Goal: Task Accomplishment & Management: Manage account settings

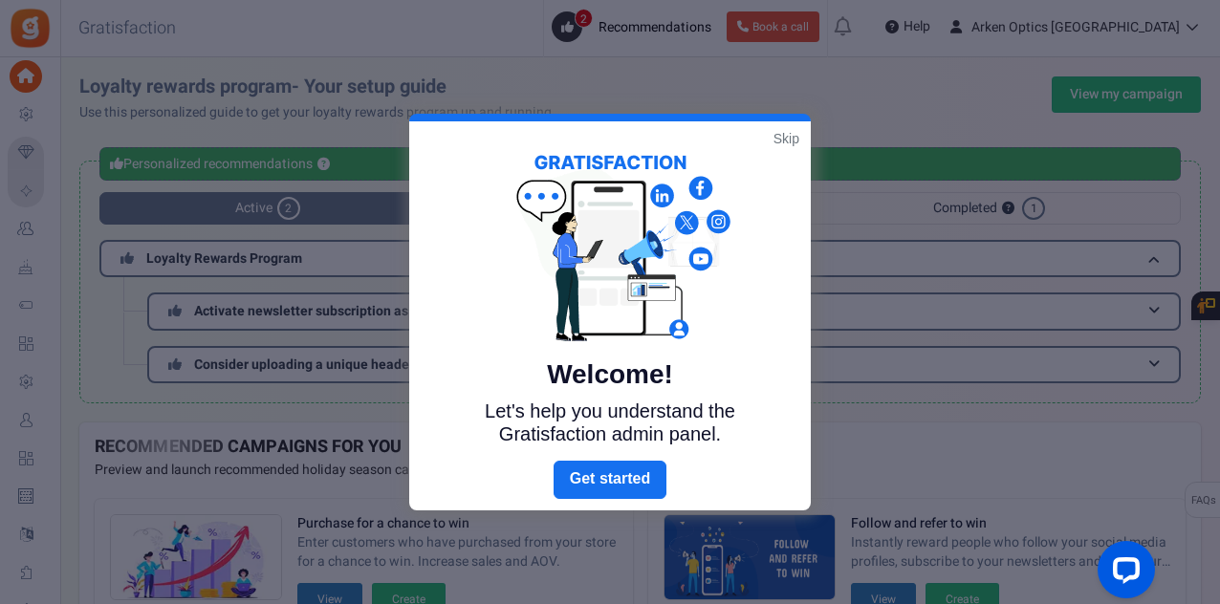
click at [786, 135] on link "Skip" at bounding box center [786, 138] width 26 height 19
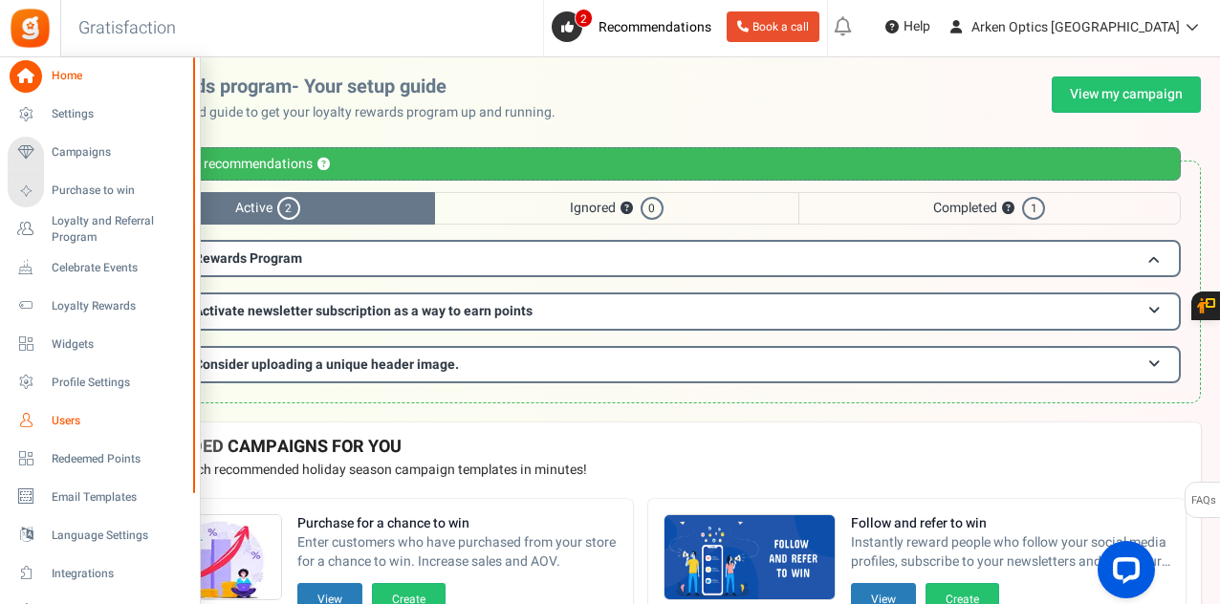
click at [57, 416] on span "Users" at bounding box center [119, 421] width 134 height 16
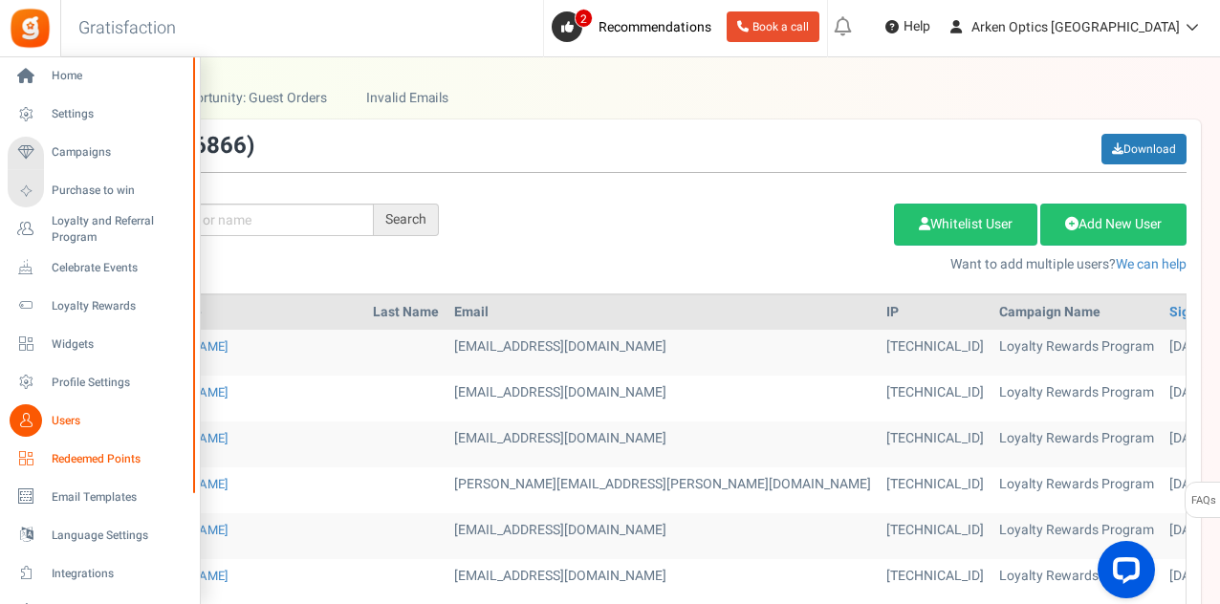
click at [67, 451] on span "Redeemed Points" at bounding box center [119, 459] width 134 height 16
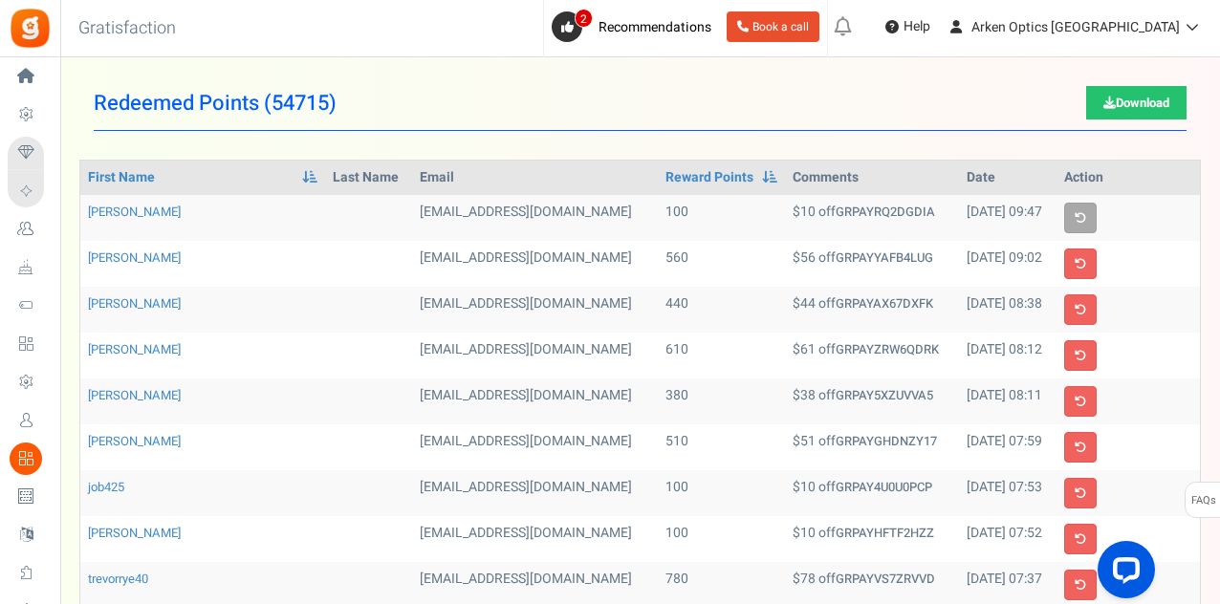
click at [308, 117] on span "54715" at bounding box center [300, 103] width 57 height 31
click at [363, 97] on h1 "Redeemed Points ( 54715 ) Download" at bounding box center [640, 103] width 1093 height 54
click at [412, 178] on th "Email" at bounding box center [534, 178] width 245 height 34
click at [325, 180] on th "Last Name" at bounding box center [368, 178] width 87 height 34
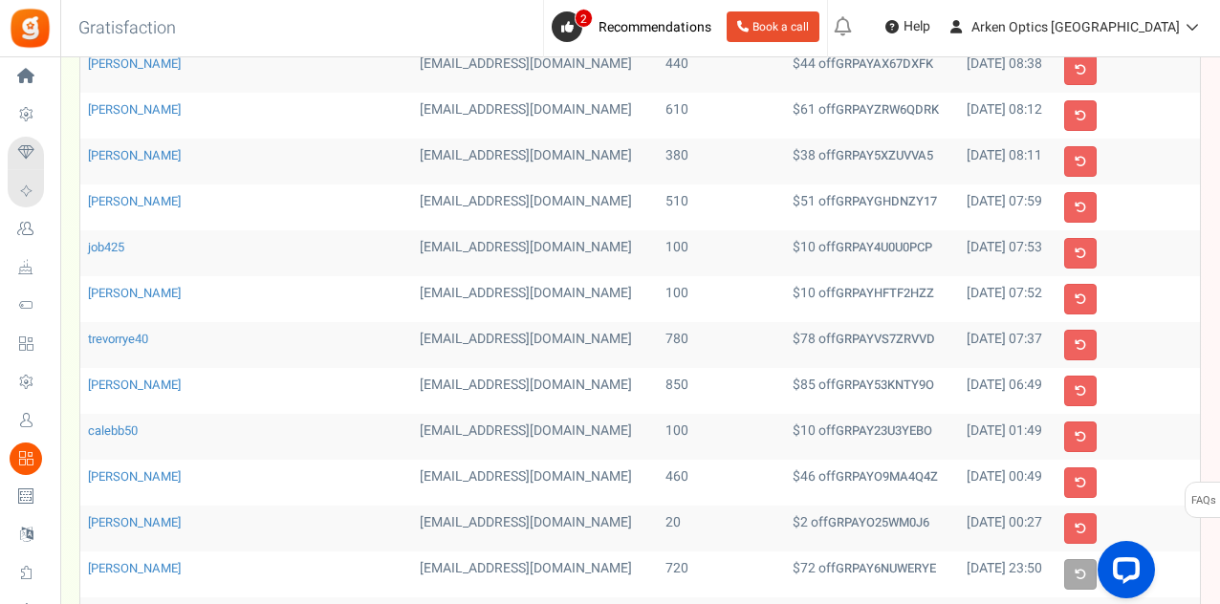
scroll to position [662, 0]
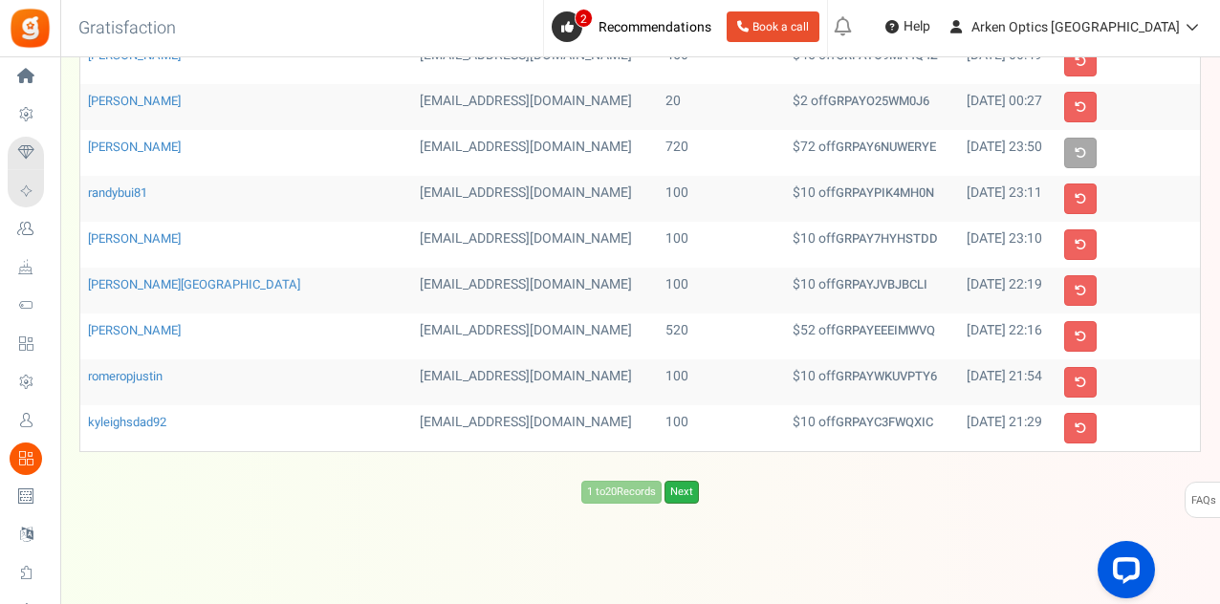
click at [678, 481] on link "Next" at bounding box center [681, 492] width 34 height 23
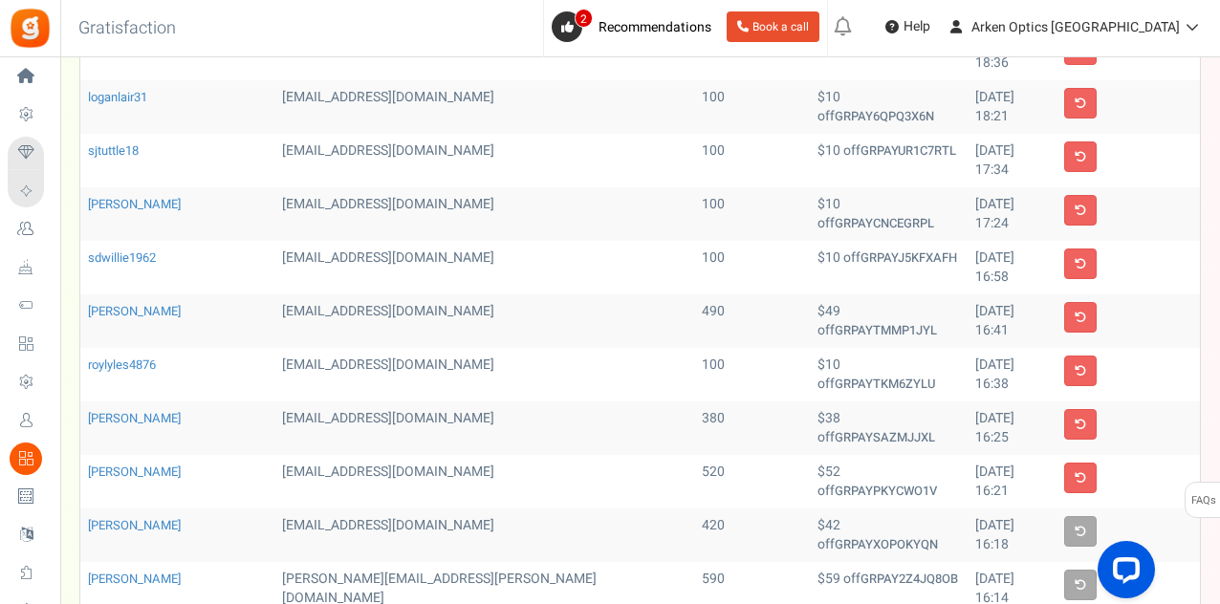
scroll to position [671, 0]
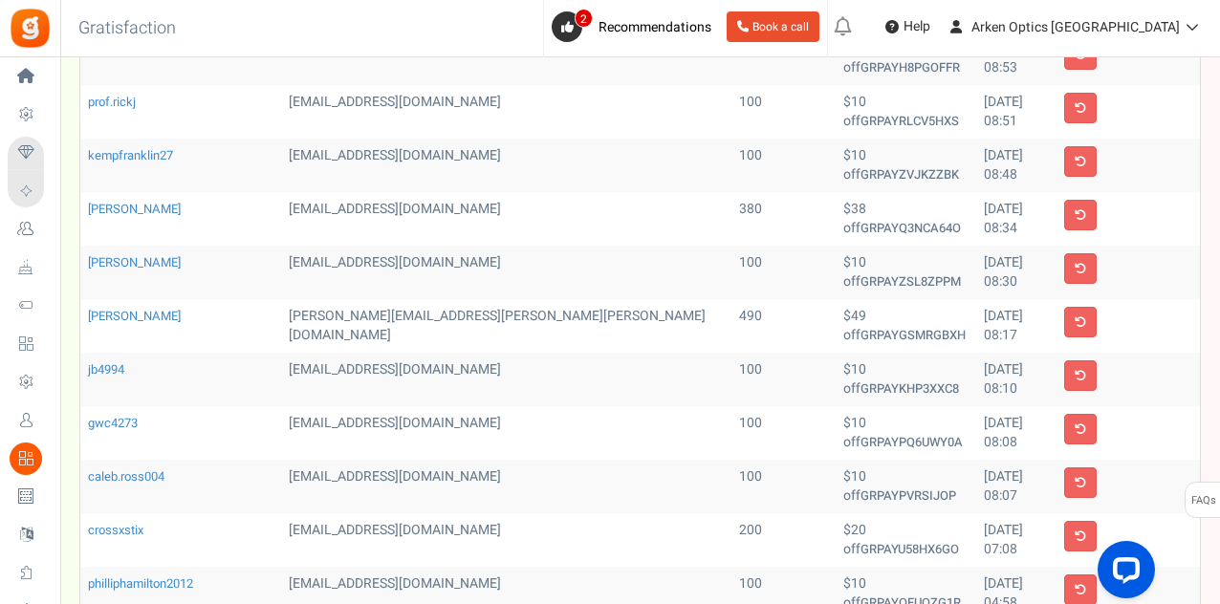
scroll to position [576, 0]
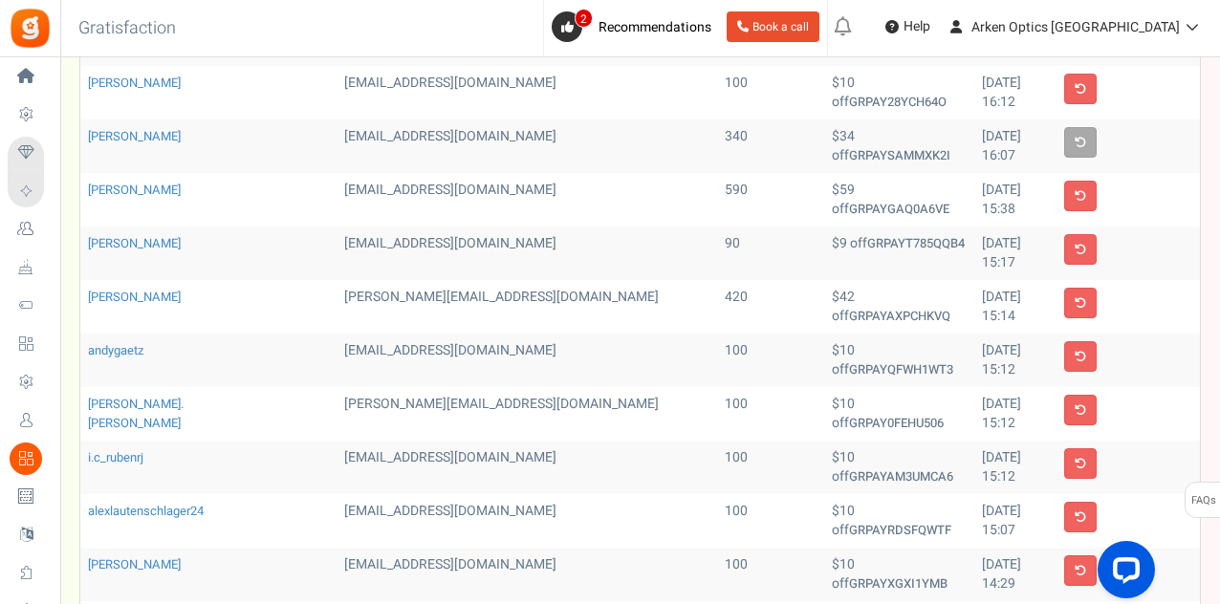
scroll to position [671, 0]
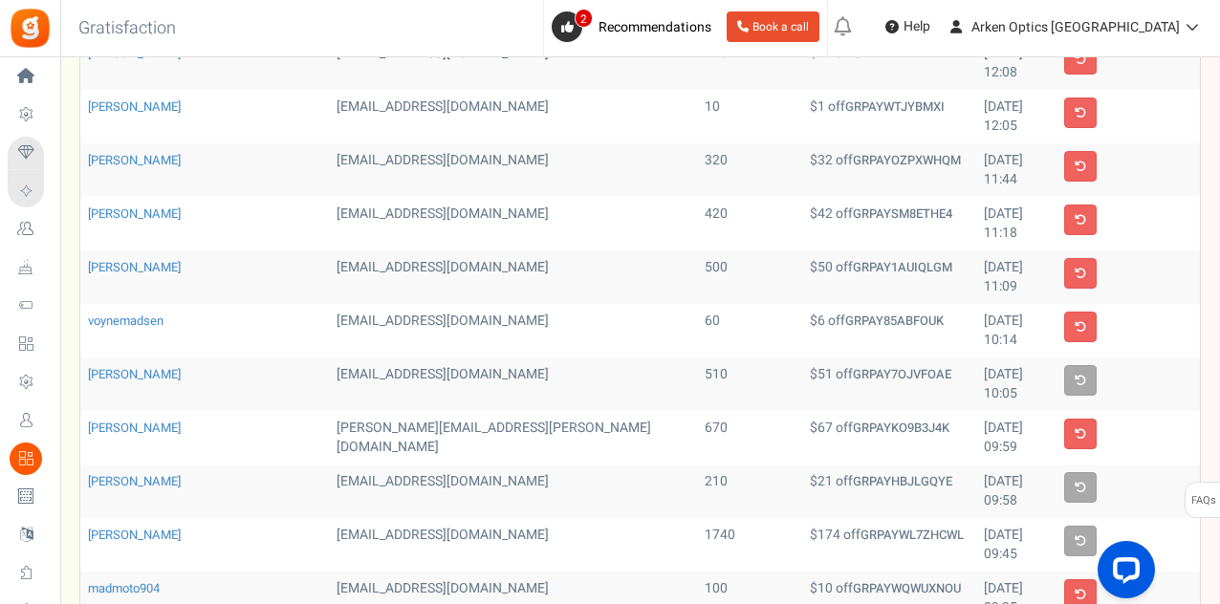
scroll to position [468, 0]
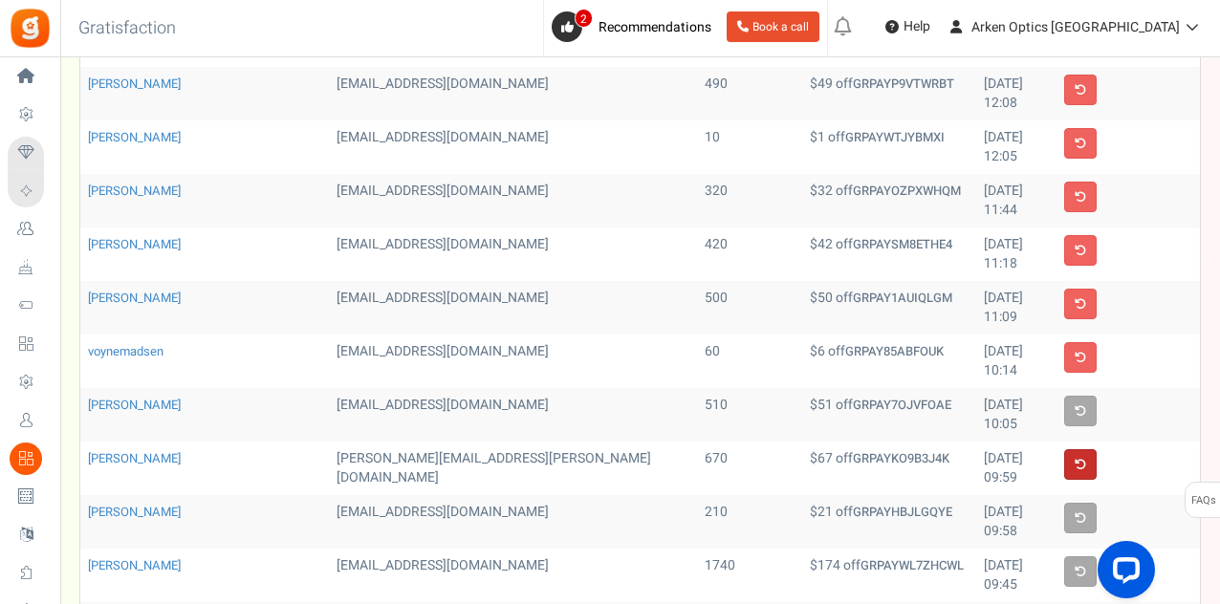
click at [1076, 449] on link at bounding box center [1080, 464] width 33 height 31
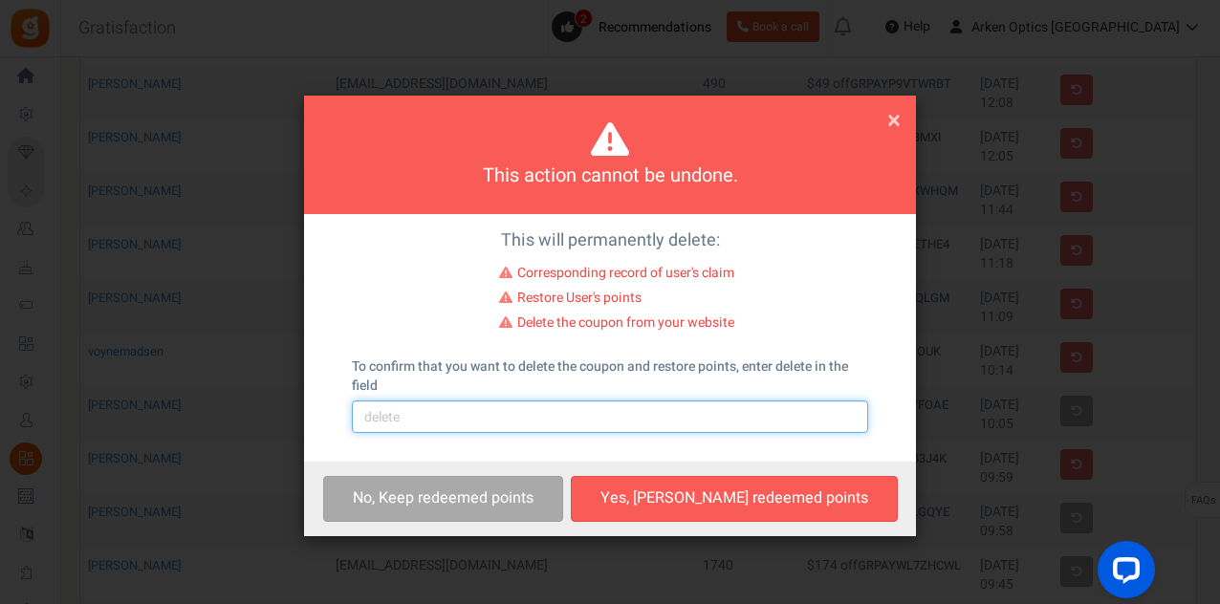
click at [460, 414] on input "text" at bounding box center [610, 417] width 516 height 33
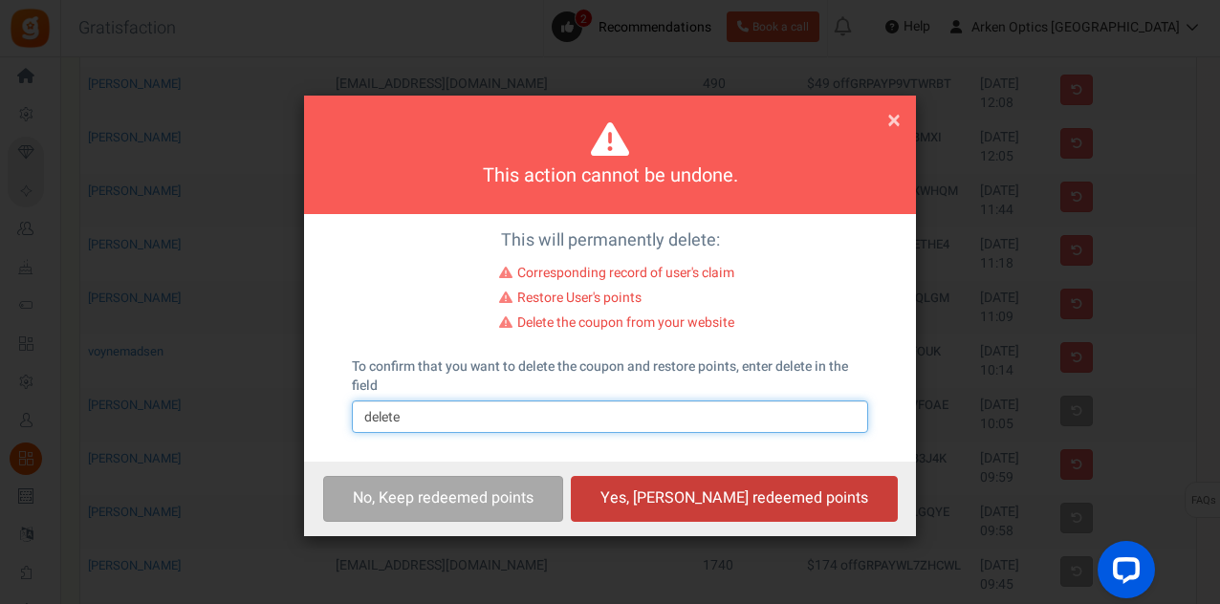
type input "delete"
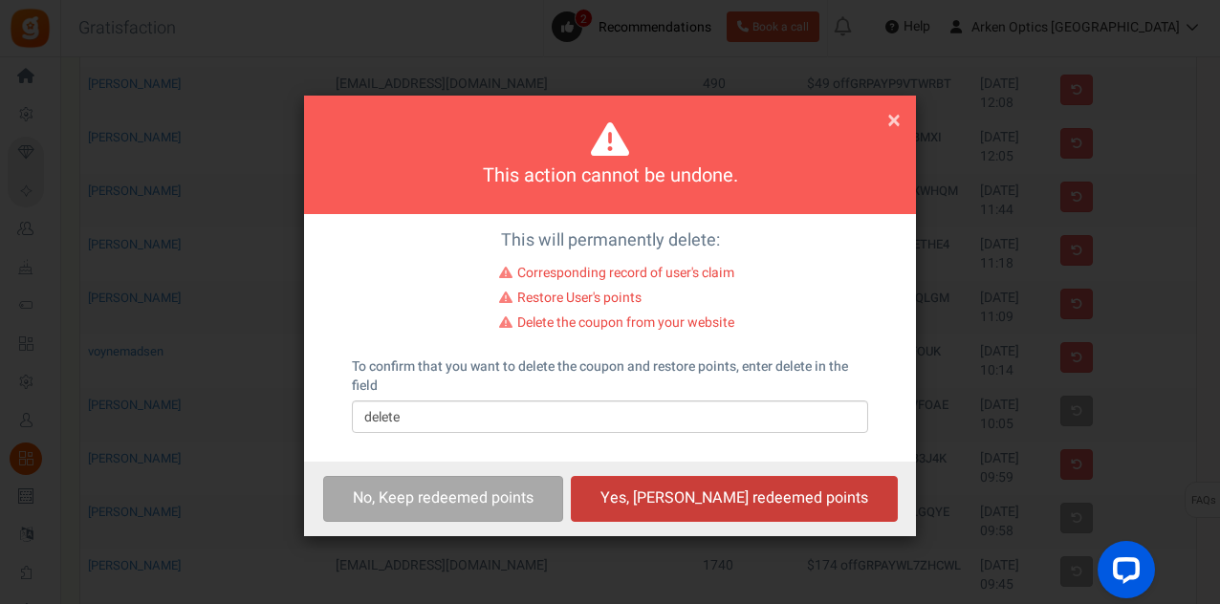
click at [712, 497] on button "Yes, [PERSON_NAME] redeemed points" at bounding box center [734, 498] width 327 height 45
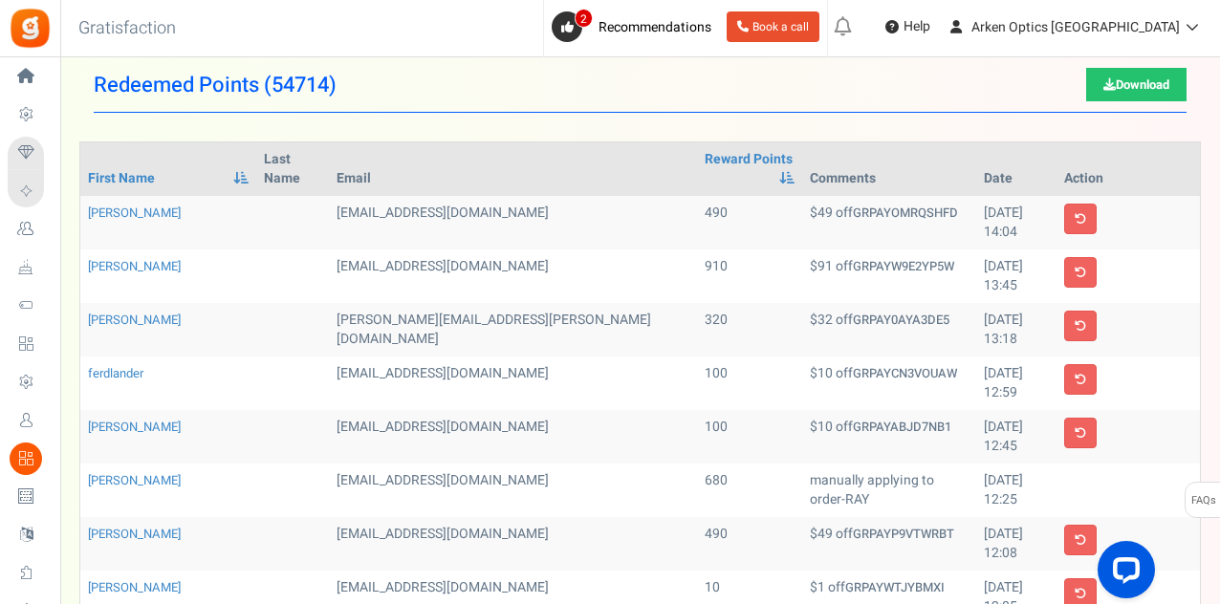
scroll to position [0, 0]
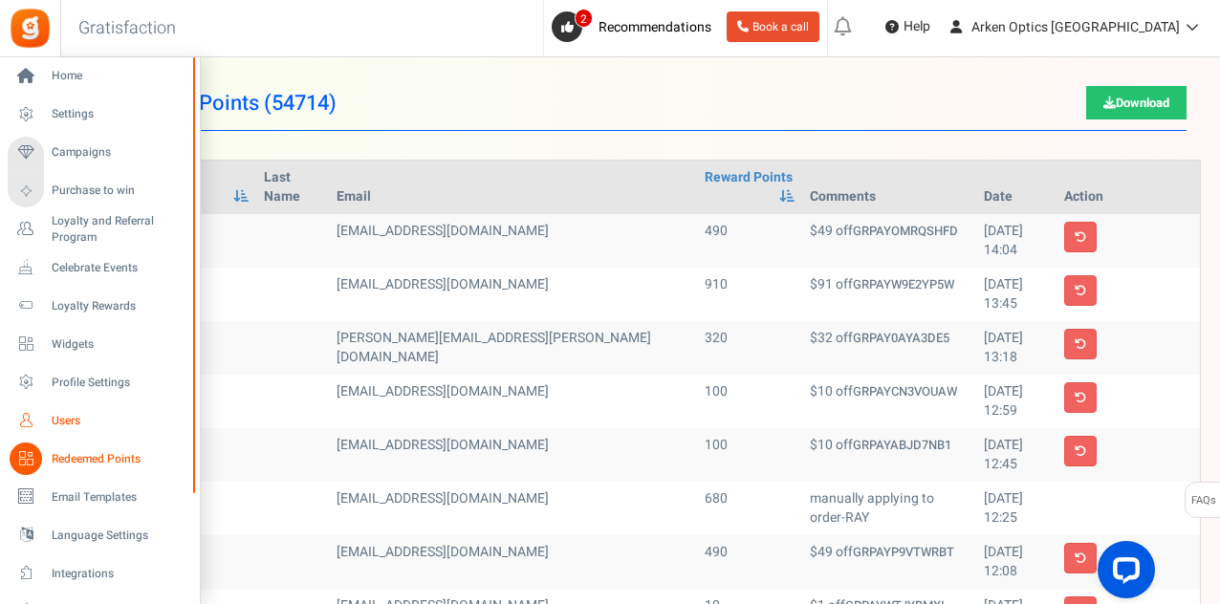
click at [57, 424] on span "Users" at bounding box center [119, 421] width 134 height 16
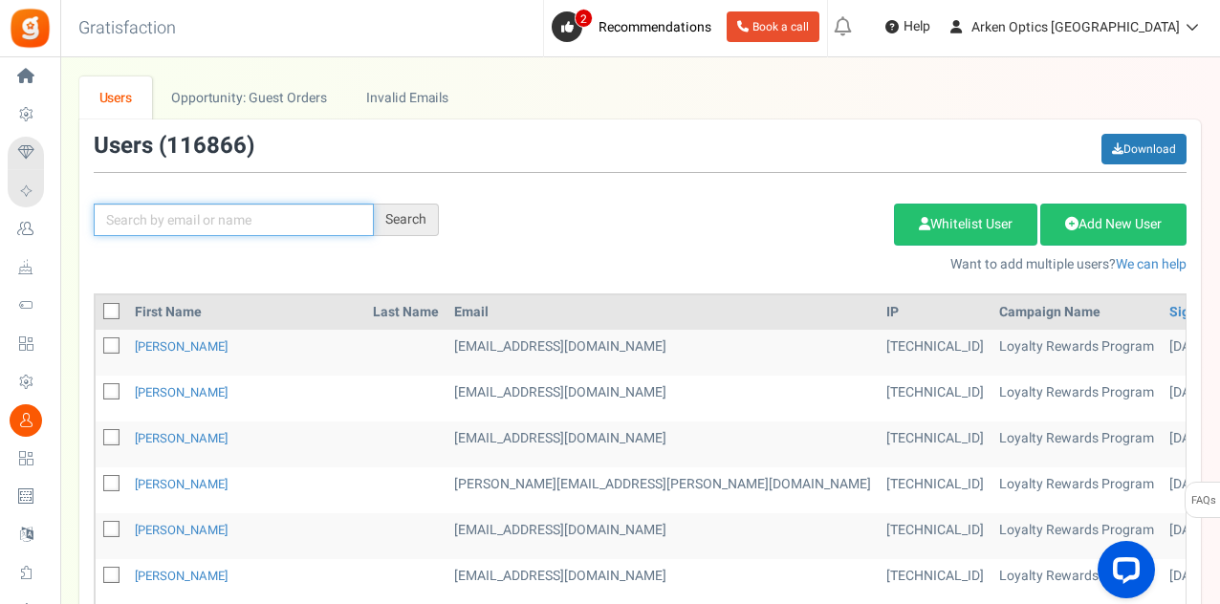
click at [241, 219] on input "text" at bounding box center [234, 220] width 280 height 33
paste input "[PERSON_NAME][EMAIL_ADDRESS][PERSON_NAME][DOMAIN_NAME]"
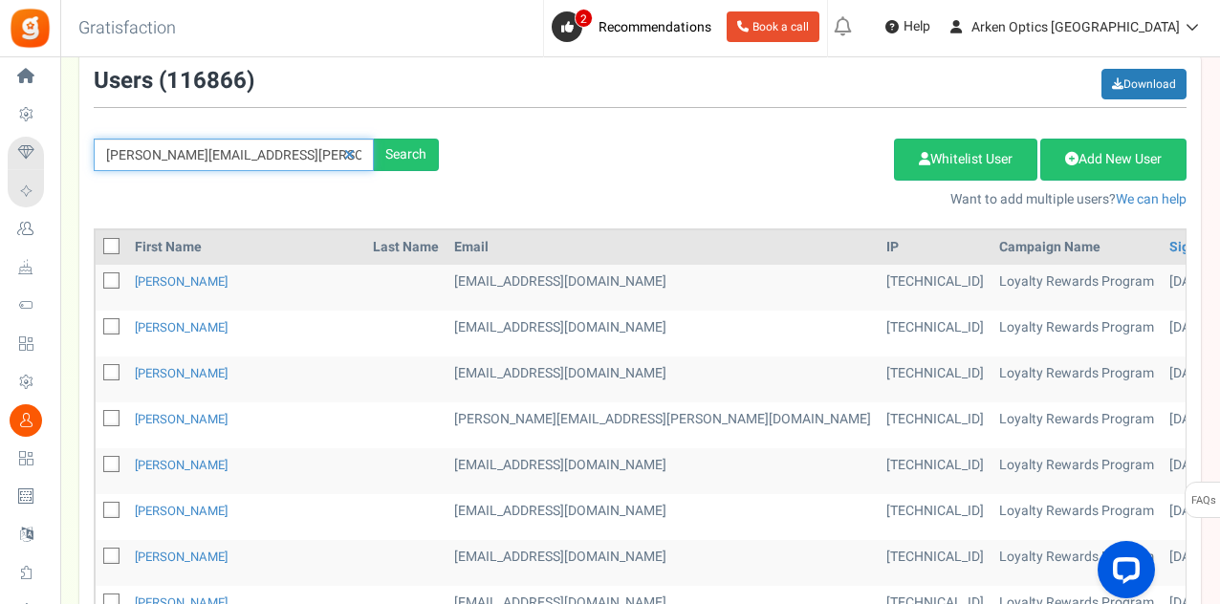
scroll to position [96, 0]
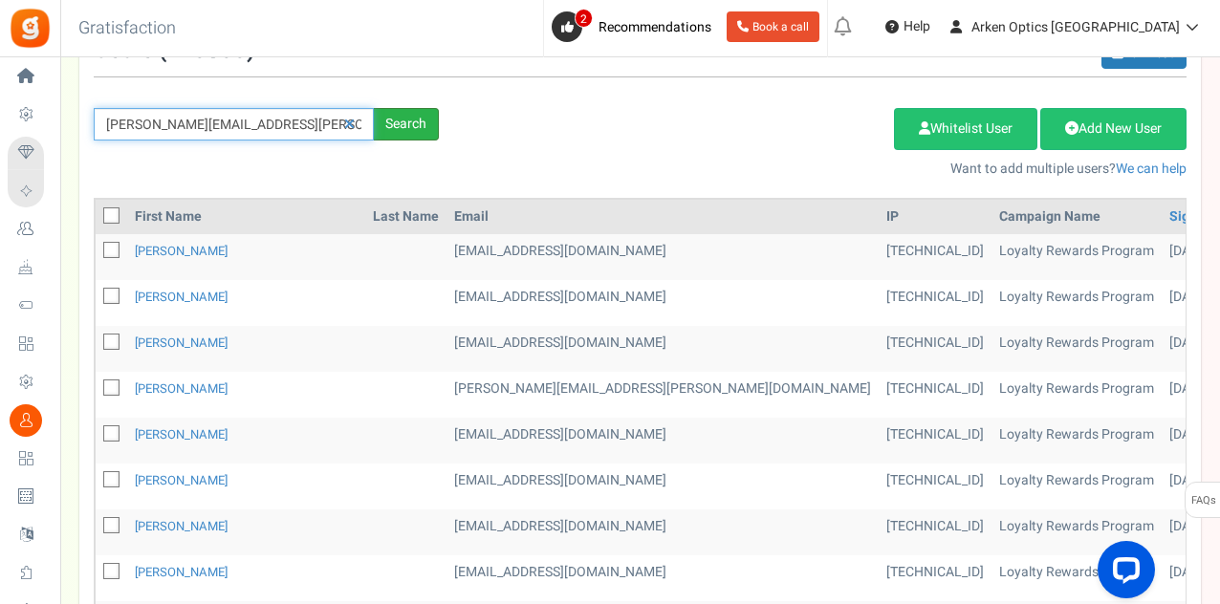
type input "[PERSON_NAME][EMAIL_ADDRESS][PERSON_NAME][DOMAIN_NAME]"
click at [410, 133] on div "Search" at bounding box center [406, 124] width 65 height 33
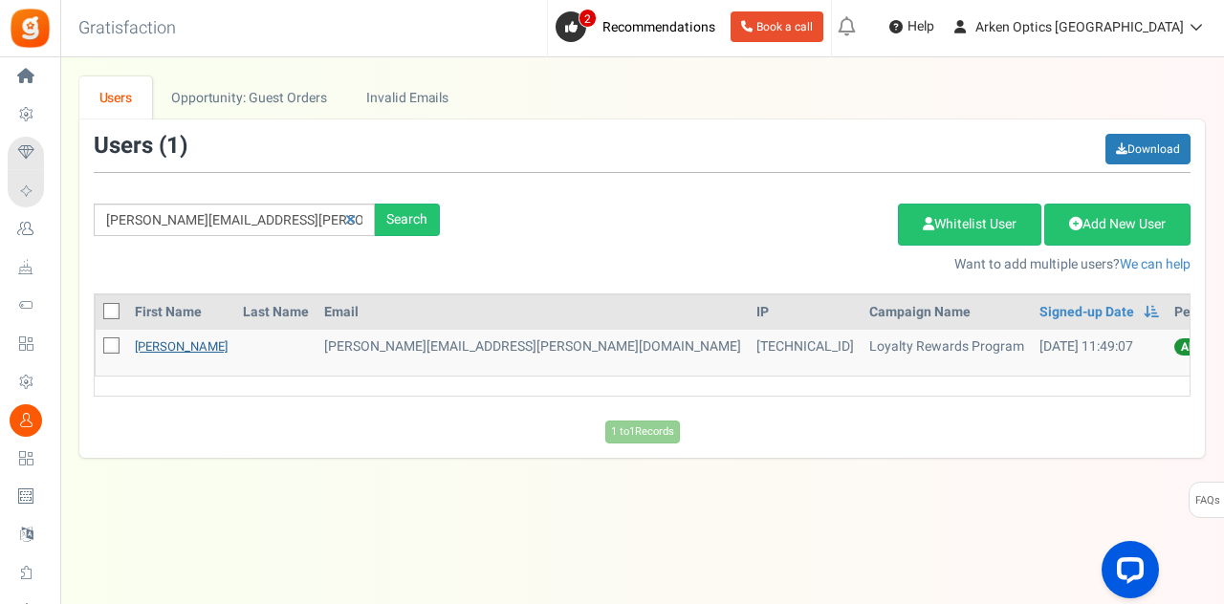
click at [161, 344] on link "[PERSON_NAME]" at bounding box center [181, 346] width 93 height 18
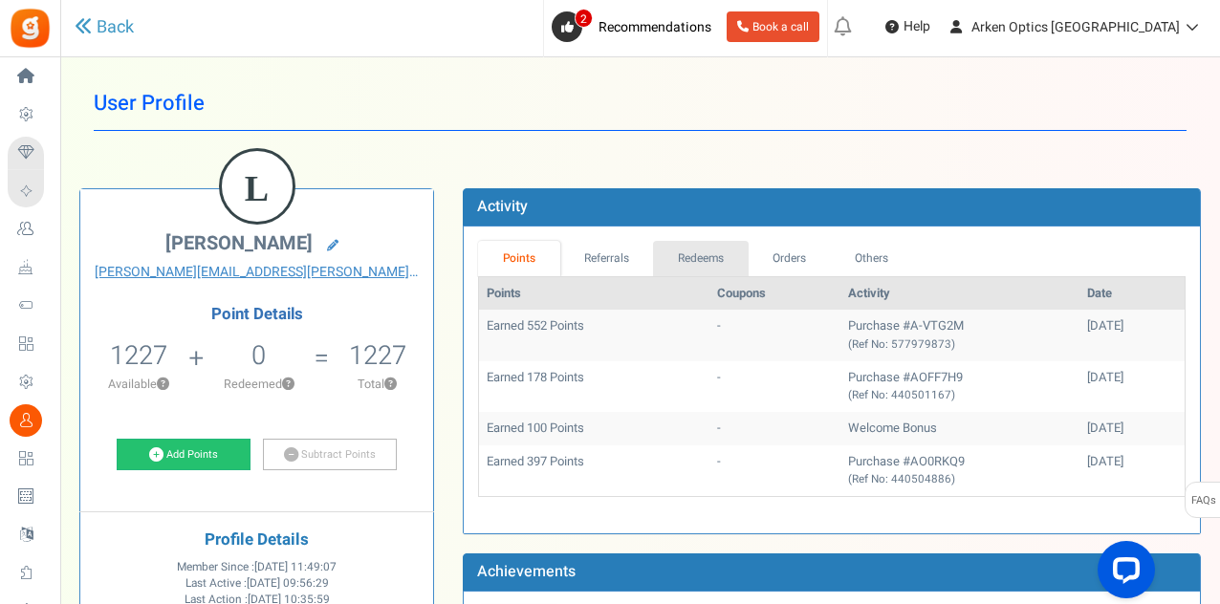
click at [698, 261] on link "Redeems" at bounding box center [701, 258] width 96 height 35
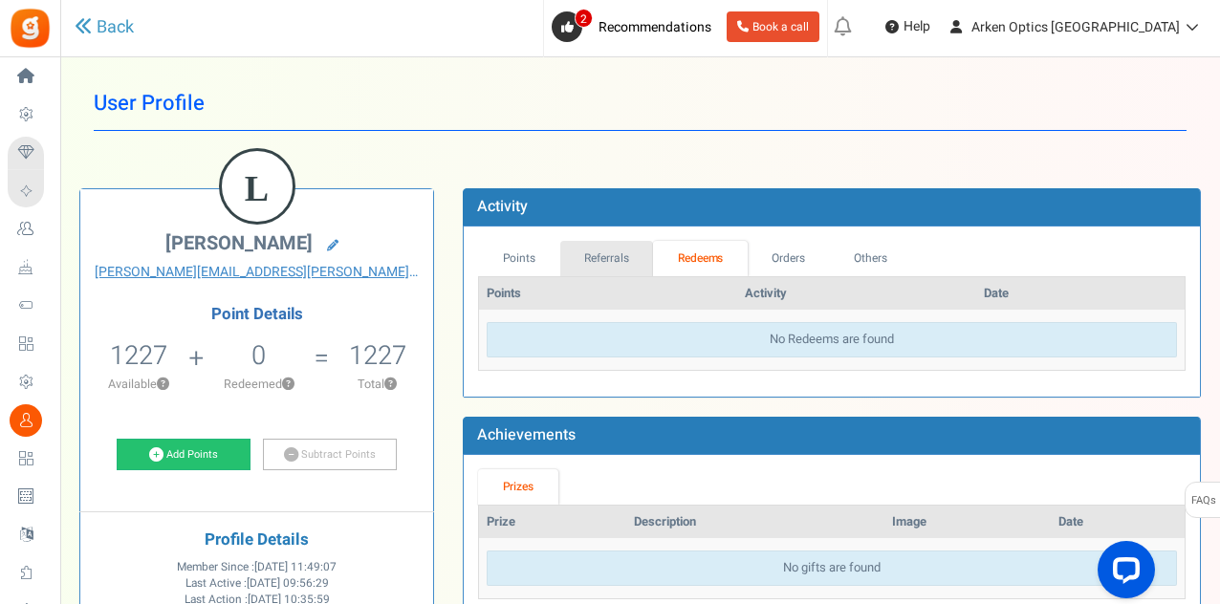
click at [622, 253] on link "Referrals" at bounding box center [607, 258] width 94 height 35
click at [533, 263] on link "Points" at bounding box center [519, 258] width 82 height 35
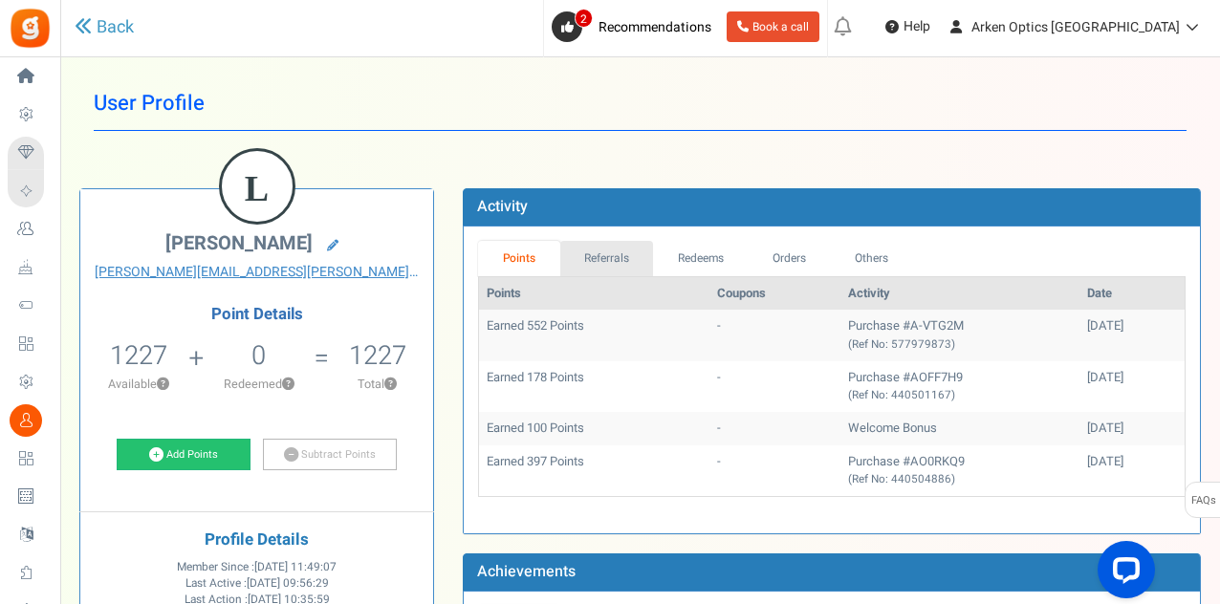
click at [622, 267] on link "Referrals" at bounding box center [607, 258] width 94 height 35
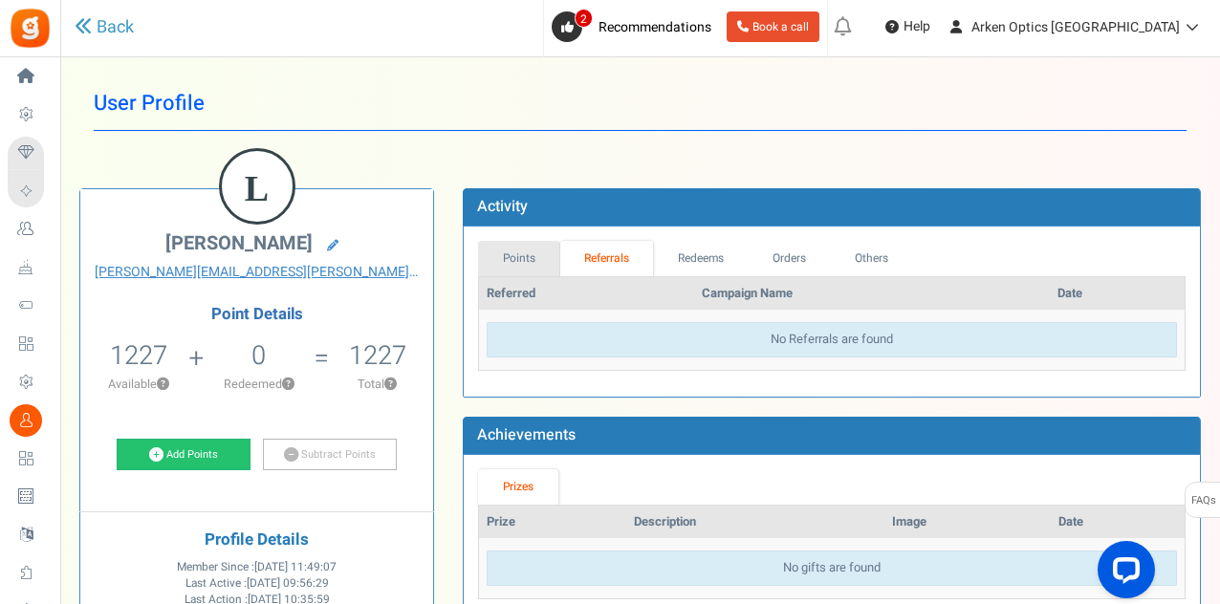
click at [507, 241] on link "Points" at bounding box center [519, 258] width 82 height 35
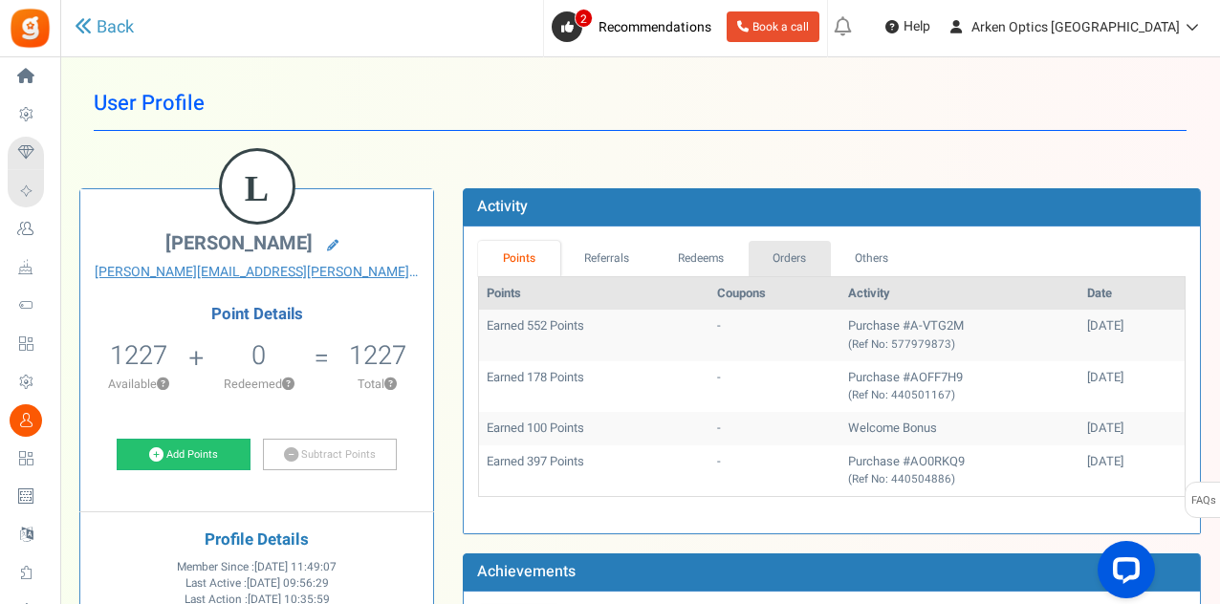
click at [802, 258] on link "Orders" at bounding box center [790, 258] width 82 height 35
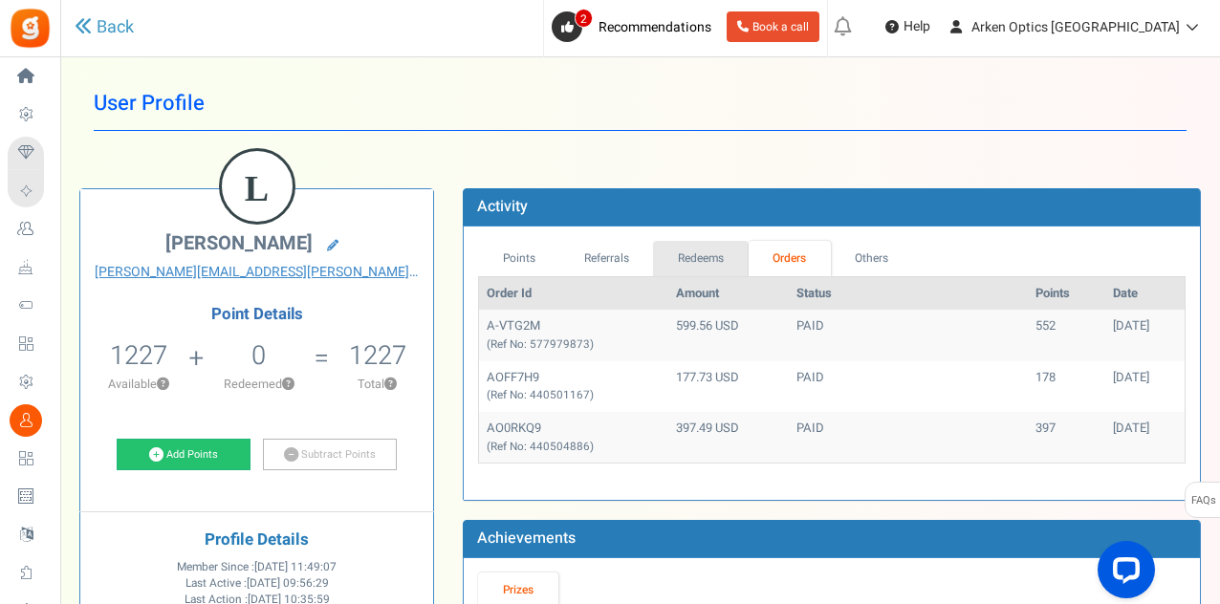
click at [741, 255] on link "Redeems" at bounding box center [701, 258] width 96 height 35
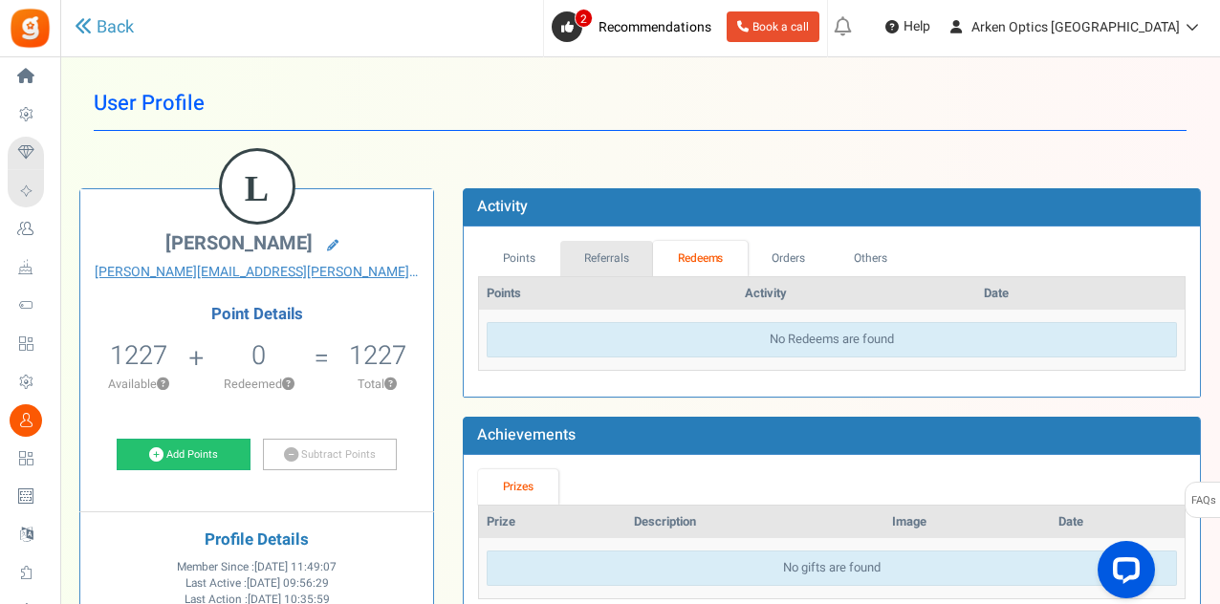
click at [620, 257] on link "Referrals" at bounding box center [607, 258] width 94 height 35
click at [528, 243] on link "Points" at bounding box center [519, 258] width 82 height 35
